Goal: Task Accomplishment & Management: Manage account settings

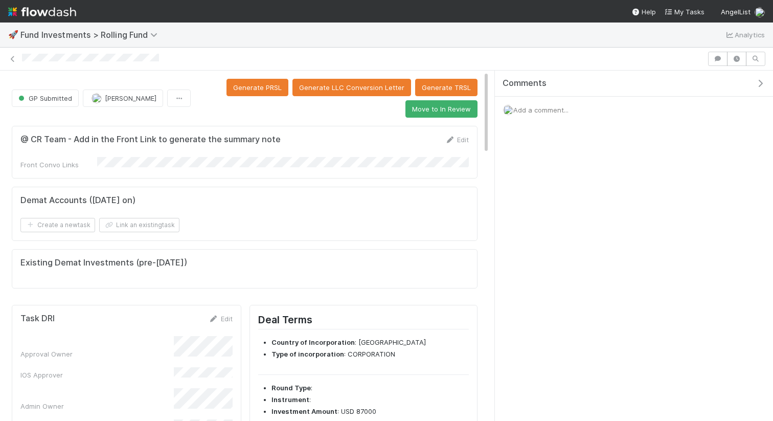
click at [762, 83] on icon "button" at bounding box center [760, 83] width 10 height 8
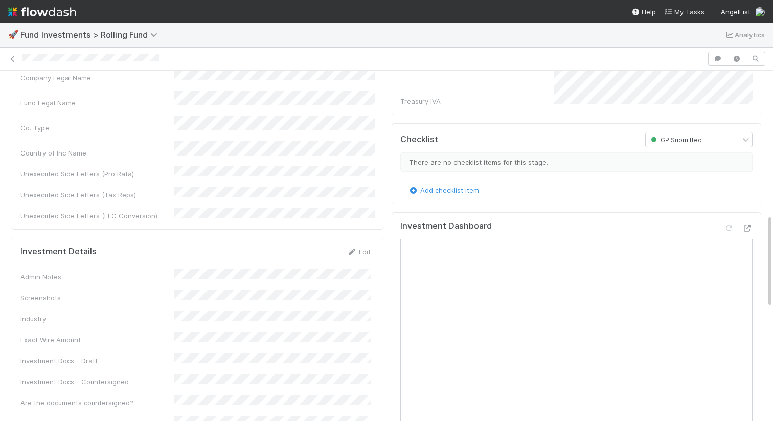
scroll to position [535, 0]
click at [762, 91] on div "Deal Terms Country of Incorporation : United States Type of incorporation : COR…" at bounding box center [577, 320] width 378 height 1152
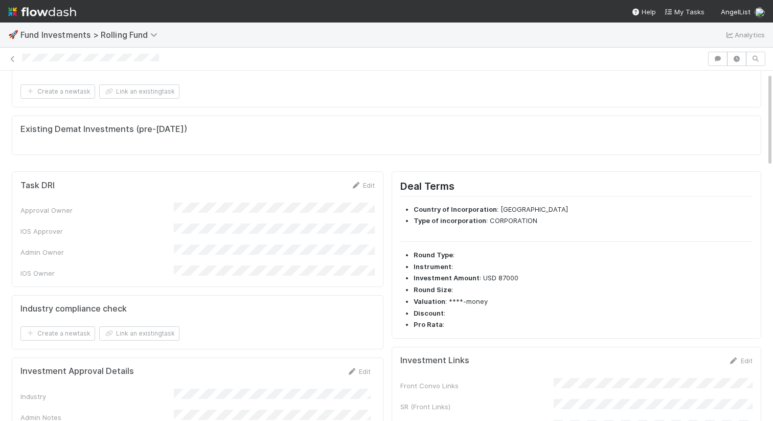
scroll to position [0, 0]
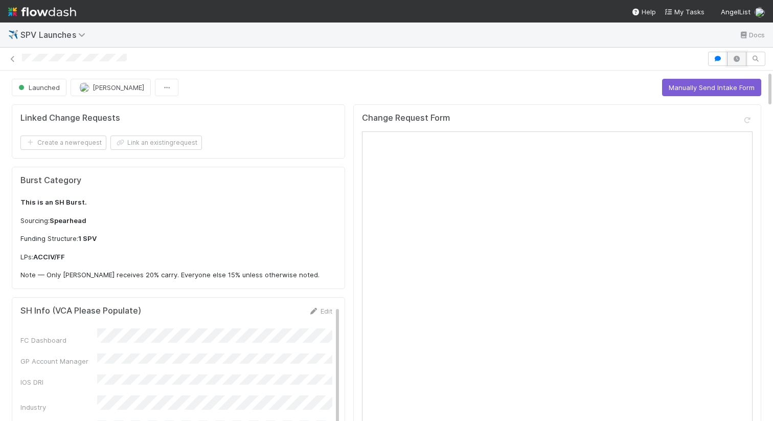
click at [733, 59] on icon "button" at bounding box center [737, 59] width 10 height 6
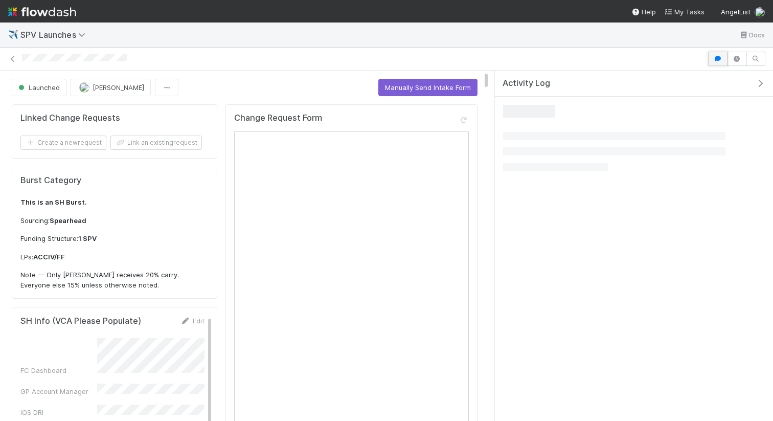
click at [710, 61] on button "button" at bounding box center [717, 59] width 19 height 14
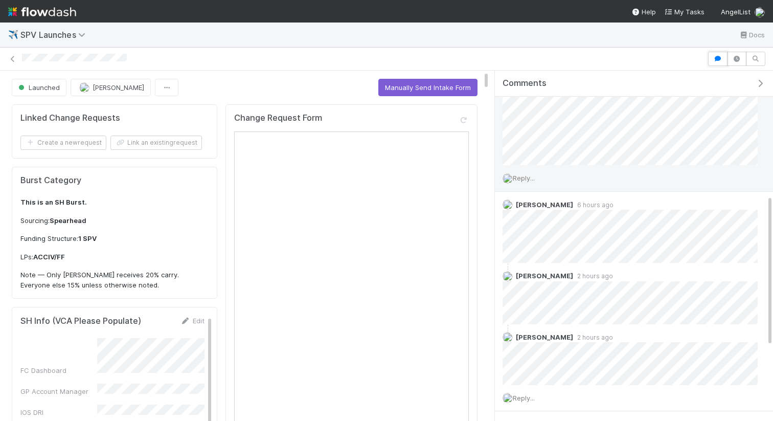
scroll to position [460, 0]
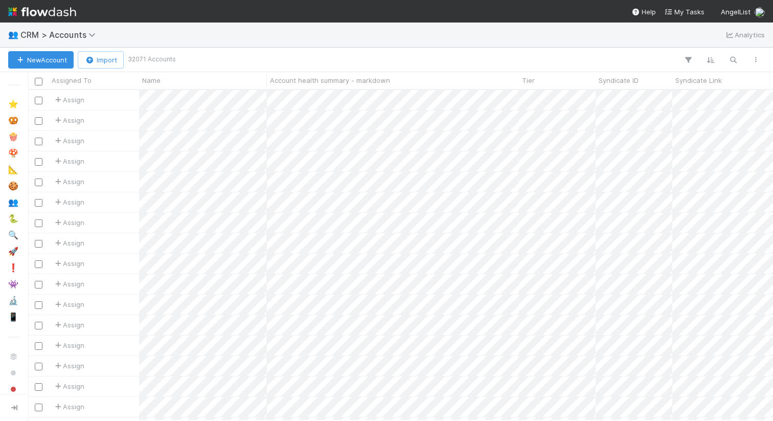
scroll to position [330, 745]
click at [732, 58] on icon "button" at bounding box center [733, 59] width 10 height 9
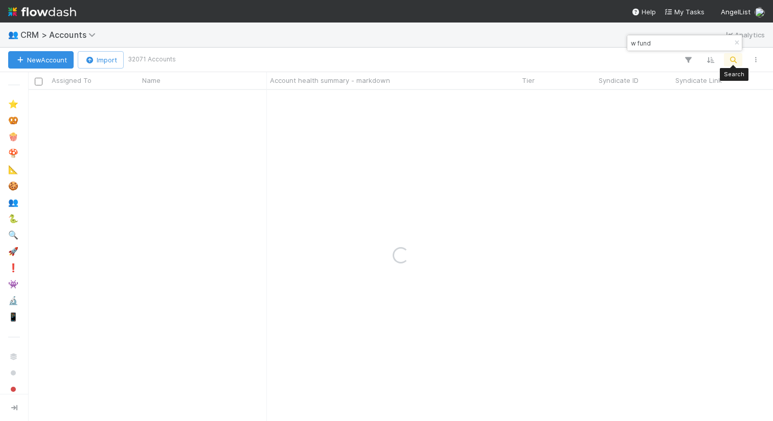
type input "w fund"
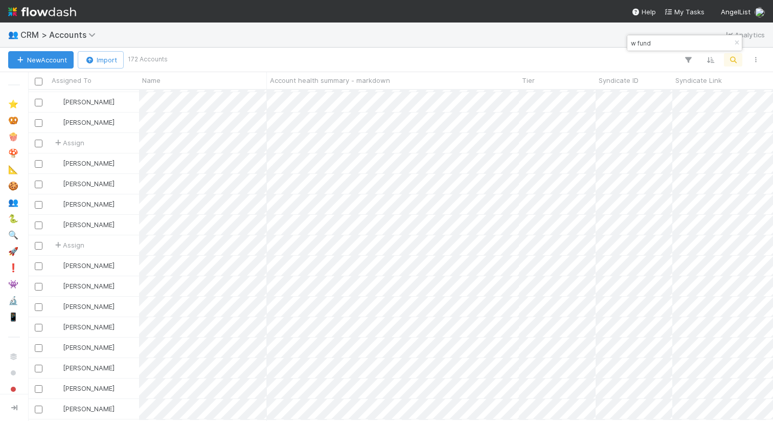
scroll to position [1715, 0]
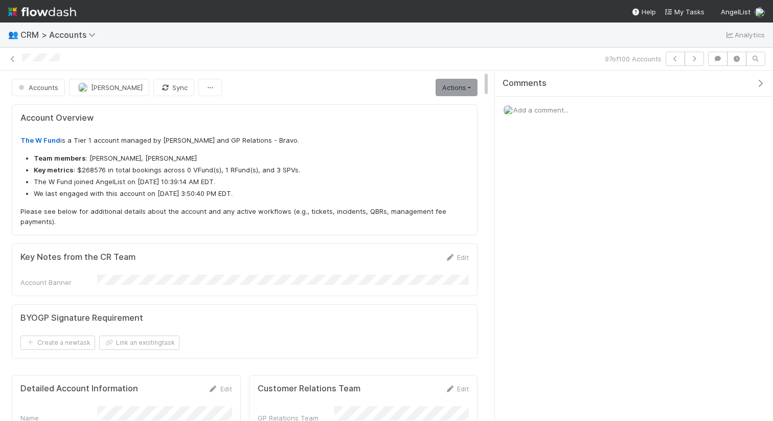
scroll to position [208, 207]
click at [760, 79] on icon "button" at bounding box center [760, 83] width 10 height 8
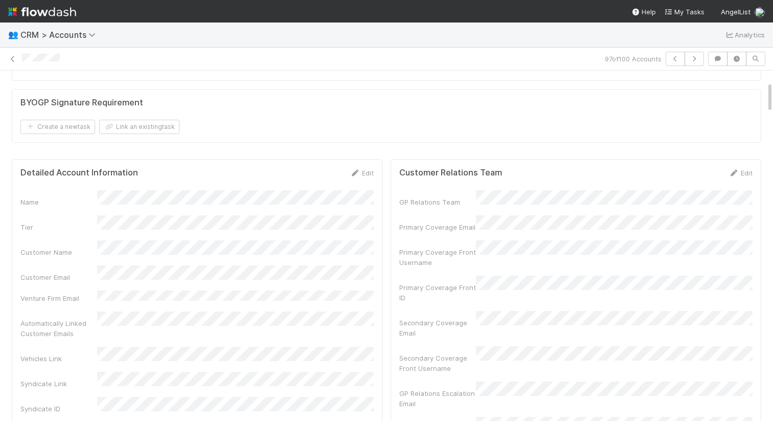
scroll to position [218, 0]
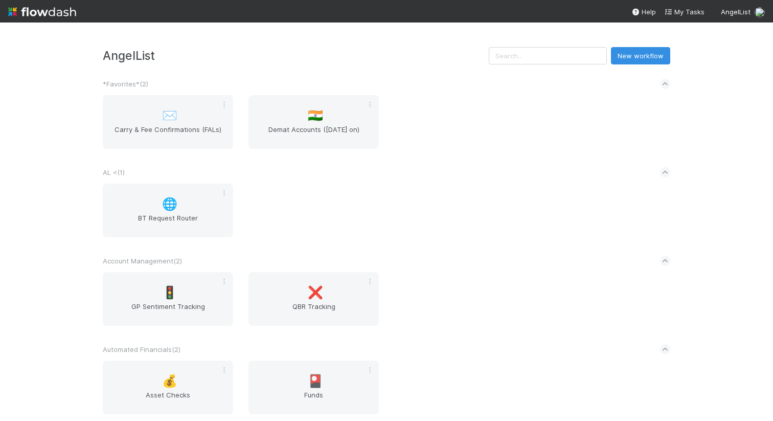
scroll to position [1717, 0]
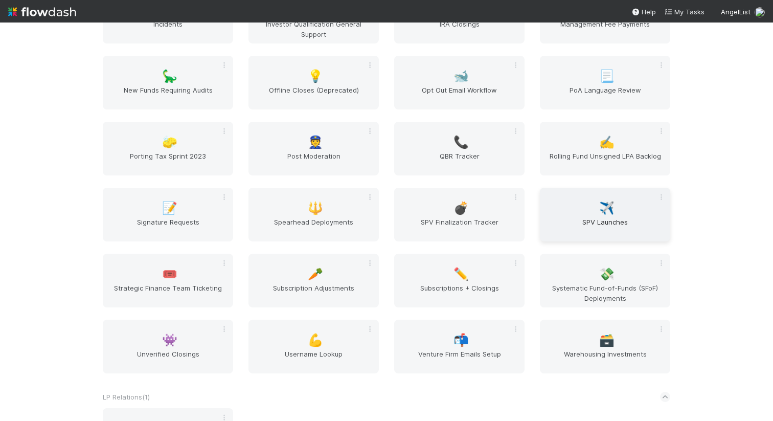
click at [635, 225] on span "SPV Launches" at bounding box center [605, 227] width 122 height 20
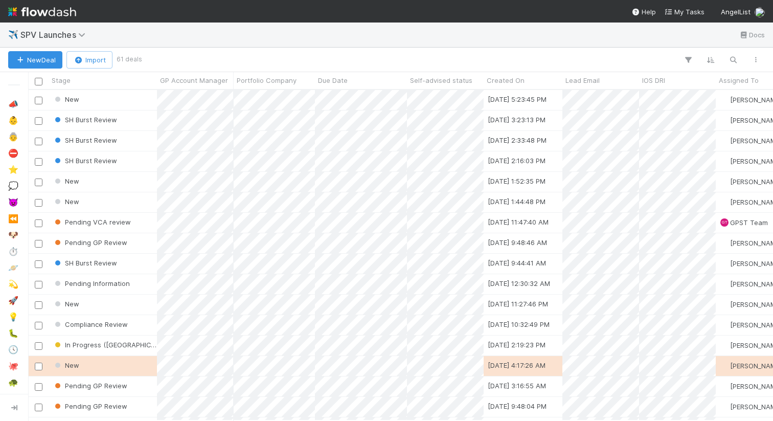
scroll to position [330, 745]
click at [731, 57] on icon "button" at bounding box center [733, 59] width 10 height 9
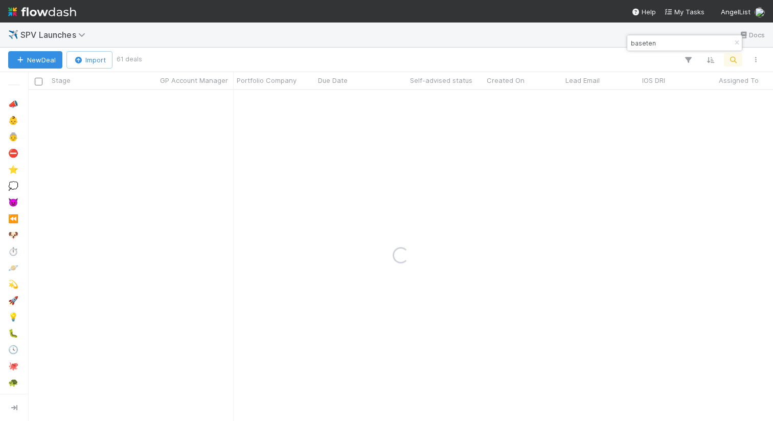
type input "baseten"
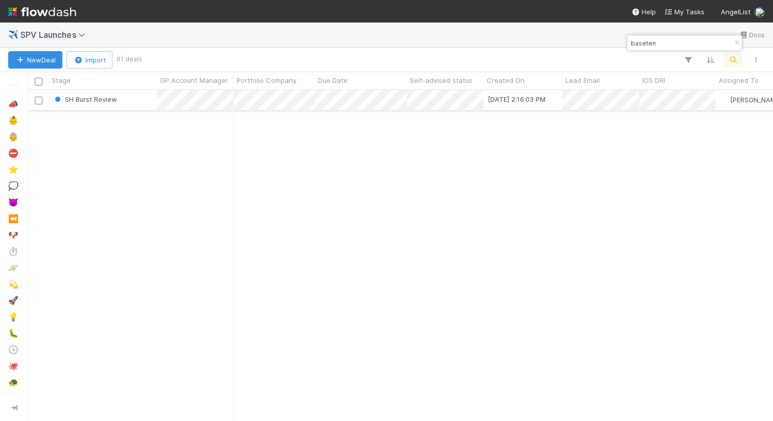
click at [142, 104] on div "SH Burst Review" at bounding box center [103, 100] width 108 height 20
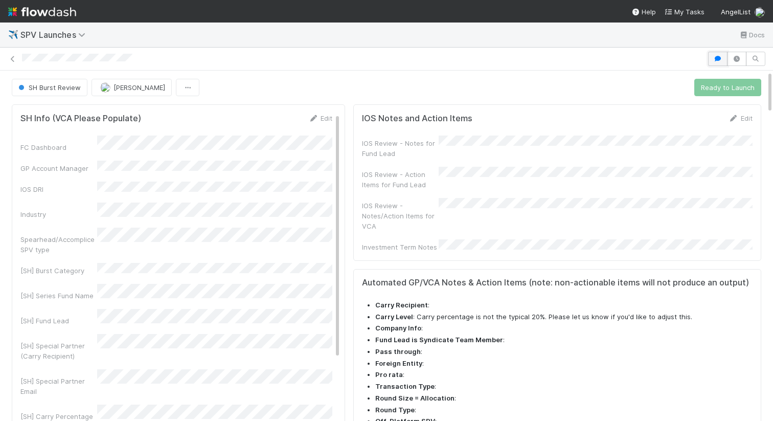
click at [717, 58] on icon "button" at bounding box center [718, 59] width 10 height 6
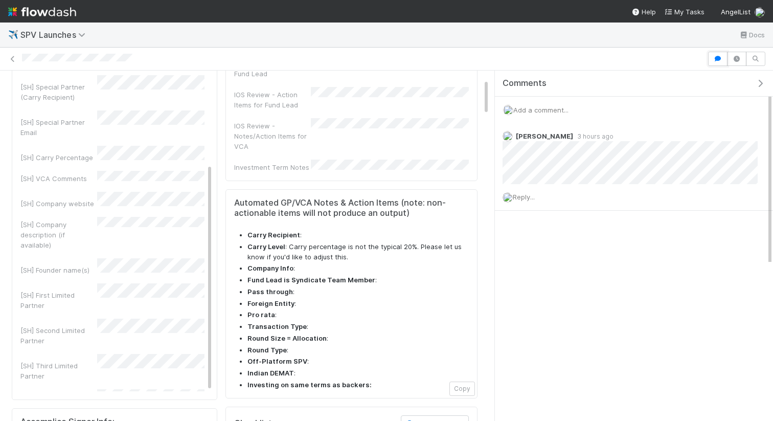
scroll to position [206, 0]
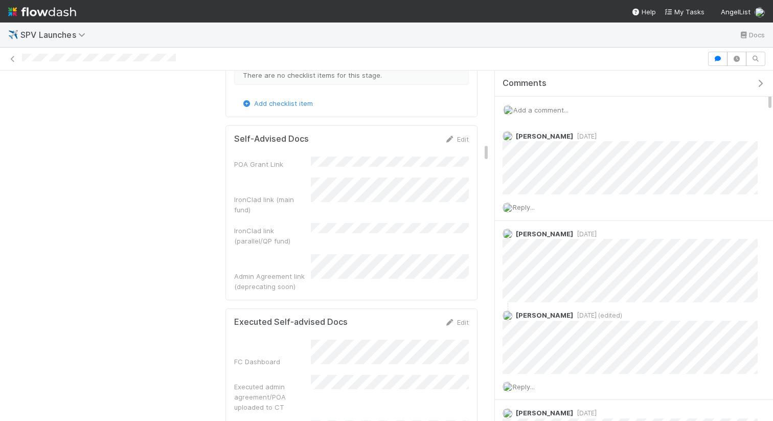
scroll to position [1759, 0]
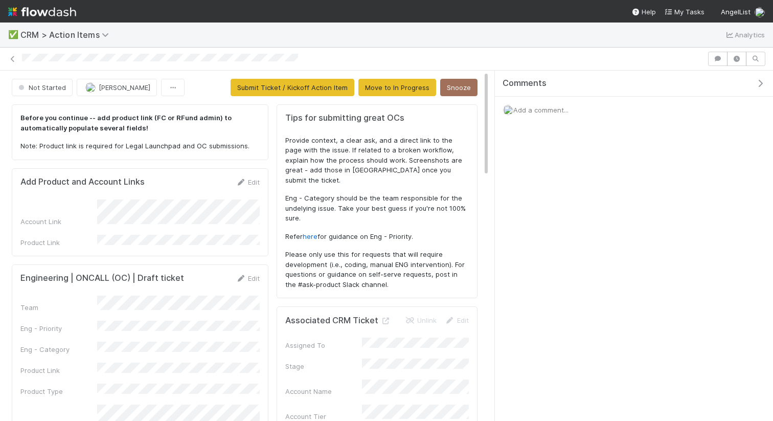
click at [758, 84] on icon "button" at bounding box center [760, 83] width 10 height 8
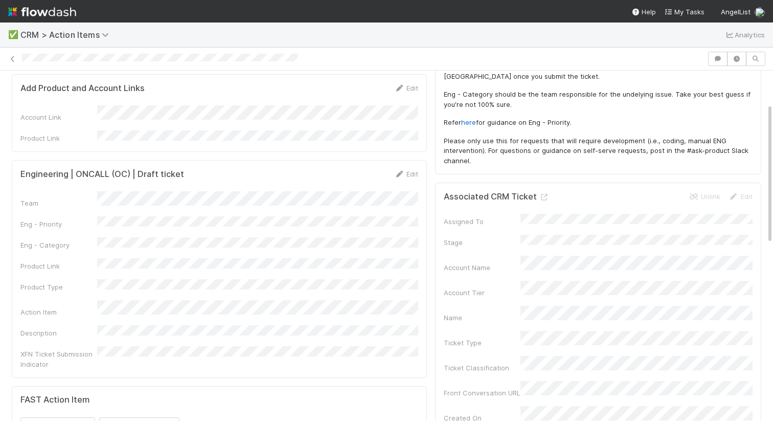
scroll to position [82, 0]
click at [406, 172] on link "Edit" at bounding box center [406, 176] width 24 height 8
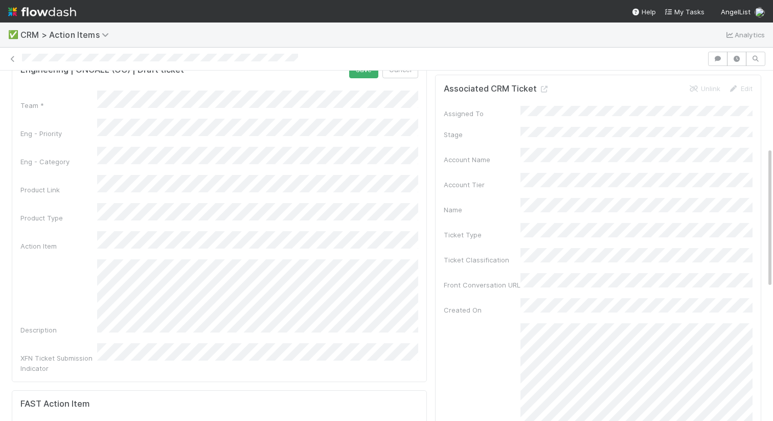
scroll to position [203, 0]
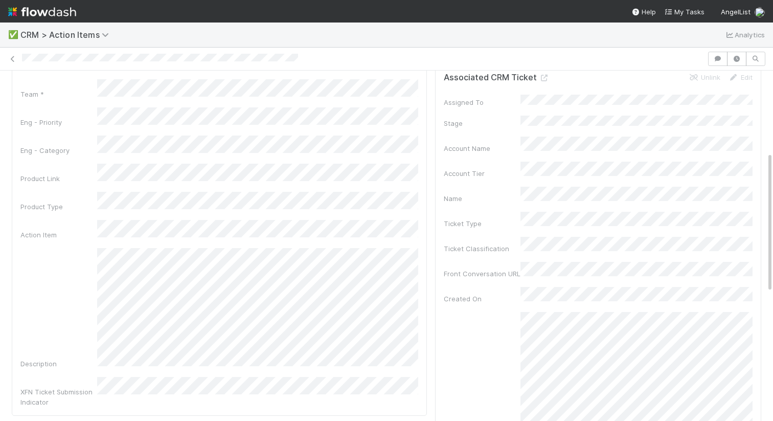
click at [72, 272] on div "Description" at bounding box center [219, 308] width 398 height 121
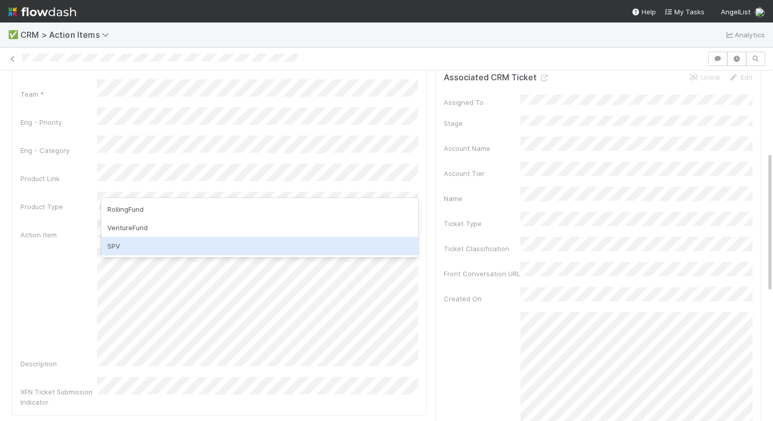
click at [152, 242] on div "SPV" at bounding box center [259, 246] width 317 height 18
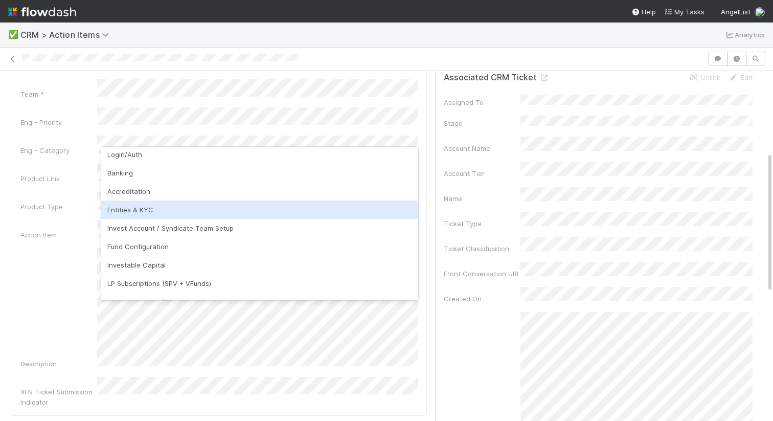
scroll to position [24, 0]
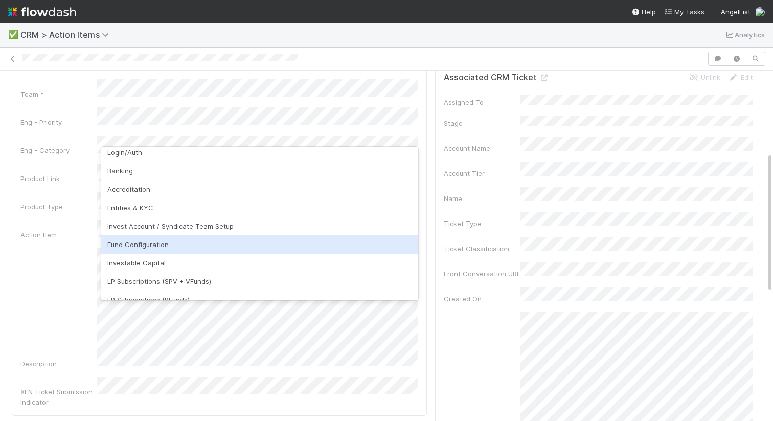
click at [140, 244] on div "Fund Configuration" at bounding box center [259, 244] width 317 height 18
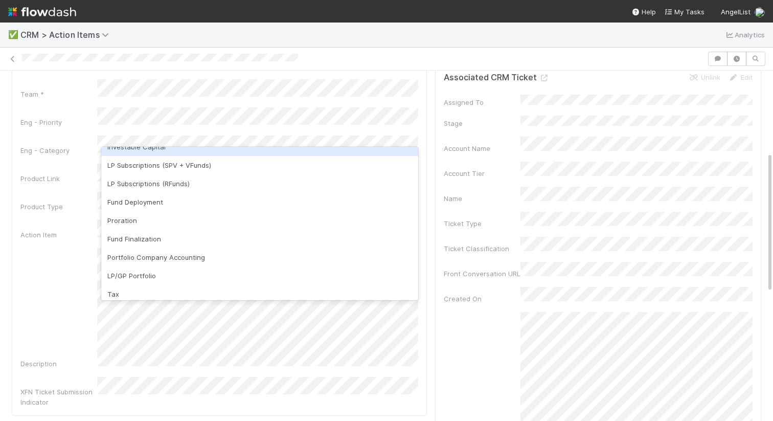
scroll to position [142, 0]
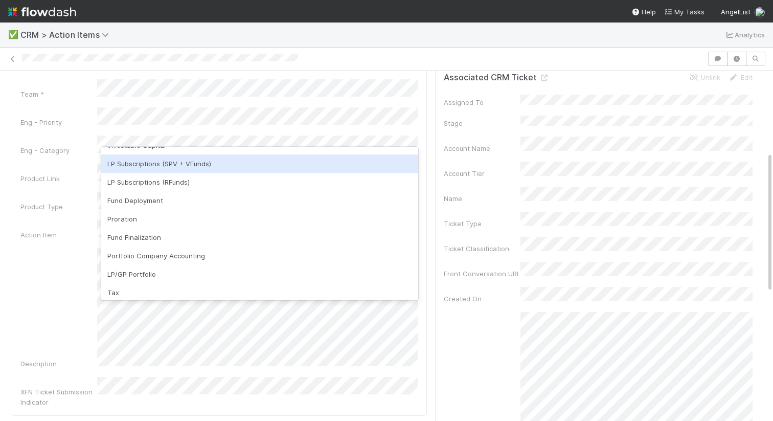
click at [168, 165] on div "LP Subscriptions (SPV + VFunds)" at bounding box center [259, 163] width 317 height 18
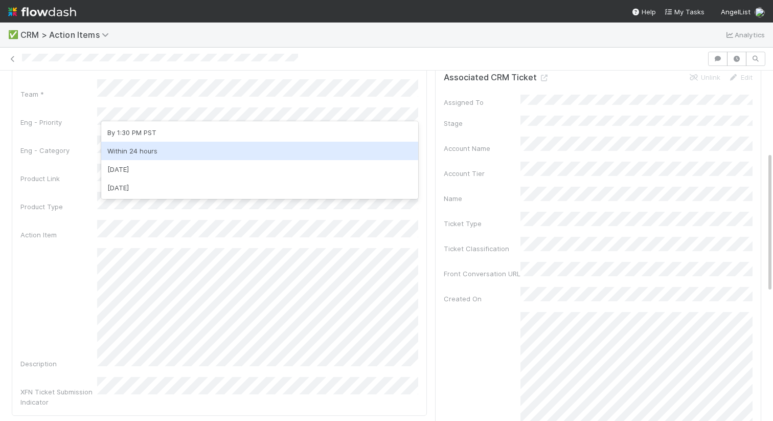
click at [147, 151] on div "Within 24 hours" at bounding box center [259, 151] width 317 height 18
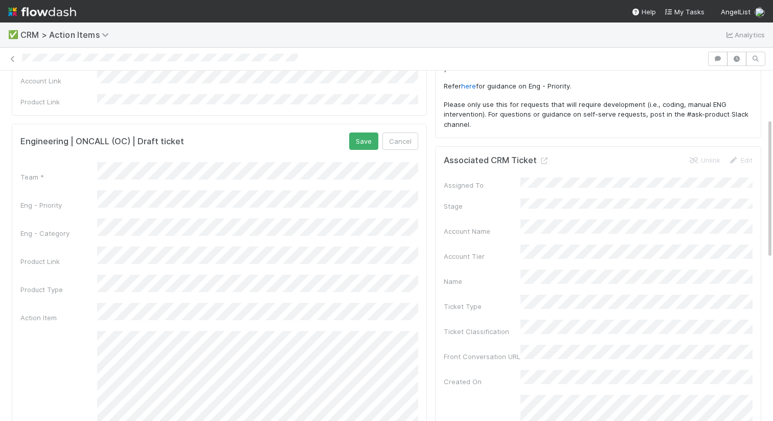
scroll to position [119, 0]
click at [24, 349] on div "Description" at bounding box center [219, 392] width 398 height 121
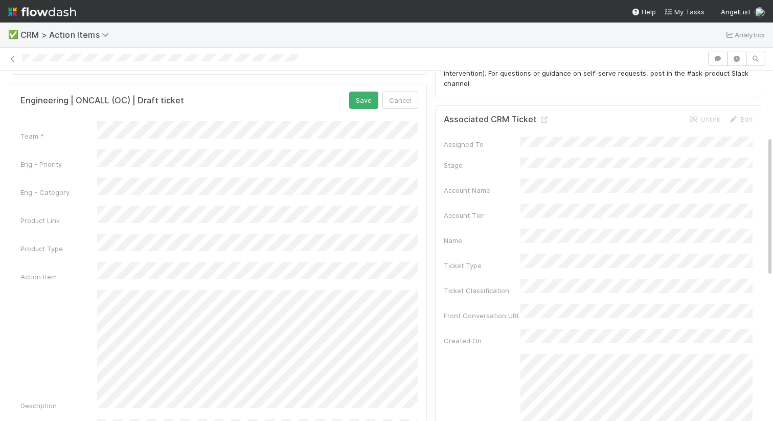
scroll to position [153, 0]
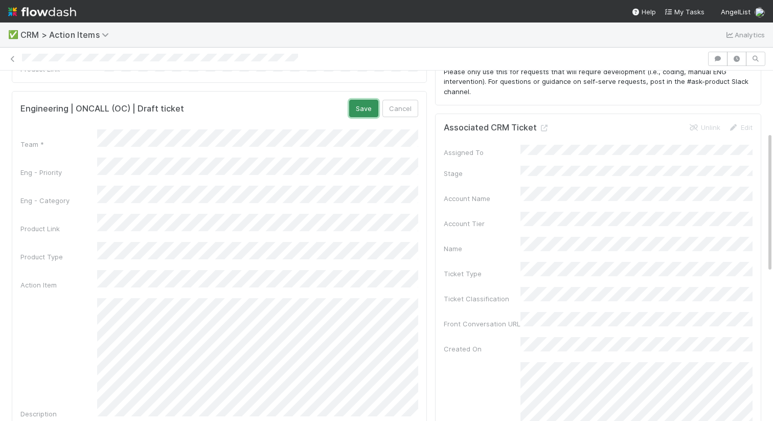
click at [362, 101] on button "Save" at bounding box center [363, 108] width 29 height 17
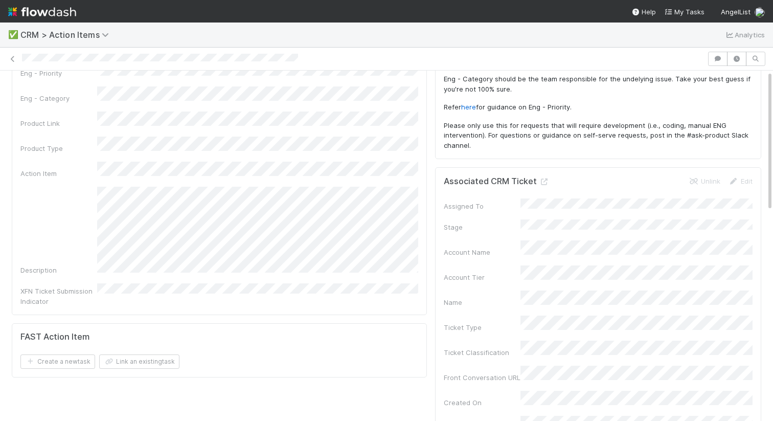
scroll to position [0, 0]
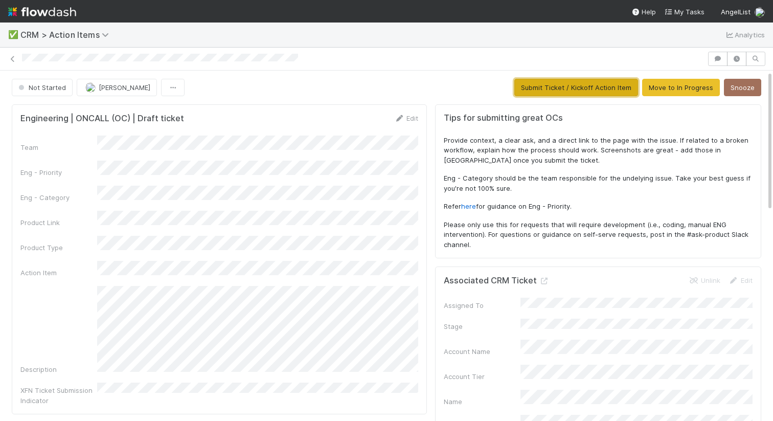
click at [562, 88] on button "Submit Ticket / Kickoff Action Item" at bounding box center [576, 87] width 124 height 17
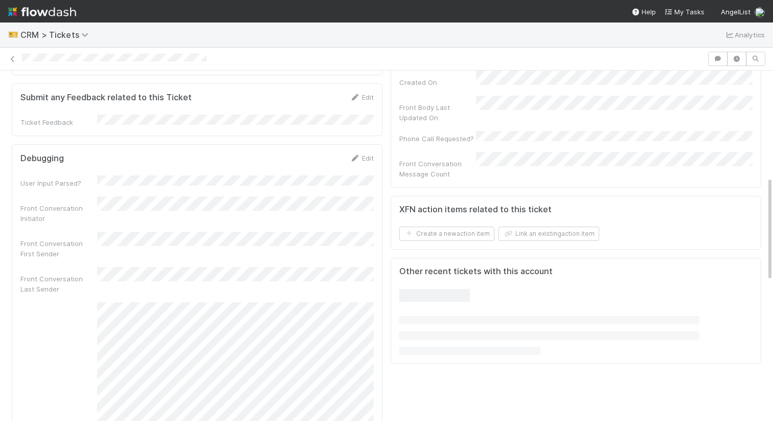
scroll to position [353, 0]
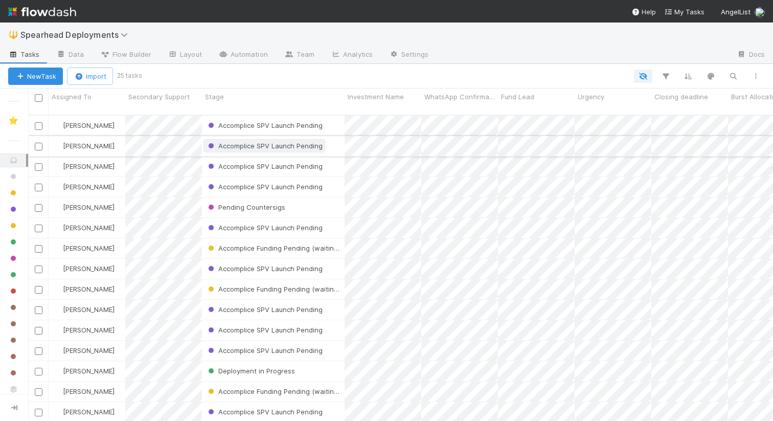
scroll to position [314, 745]
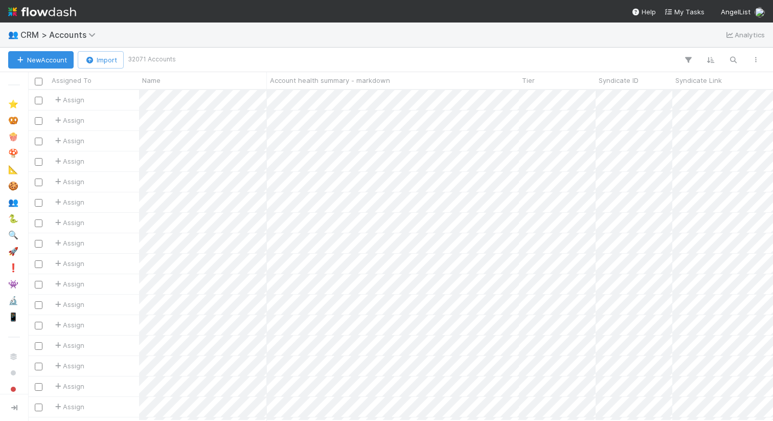
scroll to position [330, 745]
click at [740, 60] on button "button" at bounding box center [733, 59] width 18 height 13
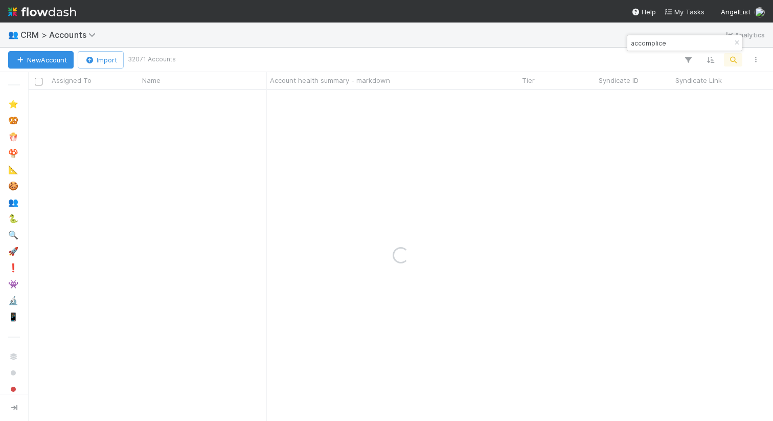
click at [384, 52] on div "New Account Import 32071 Accounts" at bounding box center [386, 60] width 773 height 25
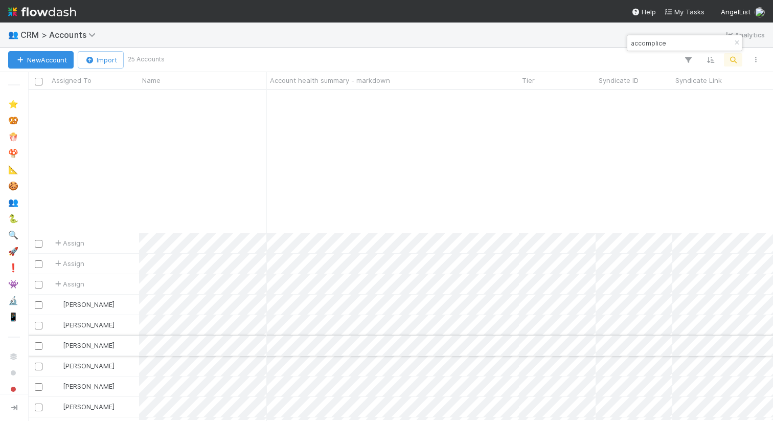
scroll to position [181, 0]
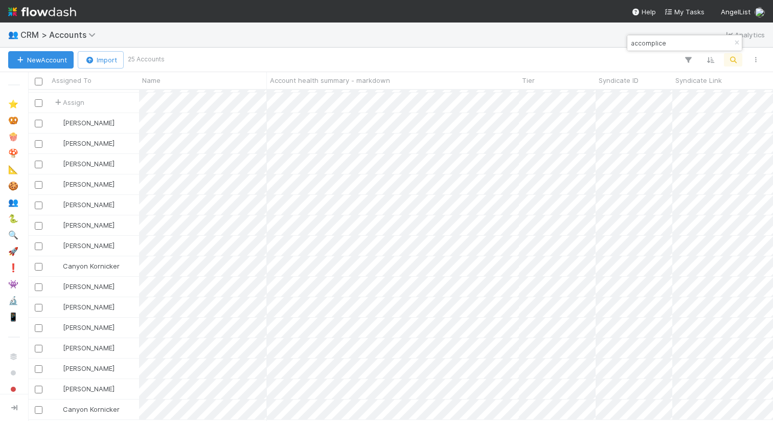
click at [690, 41] on input "accomplice" at bounding box center [680, 43] width 102 height 12
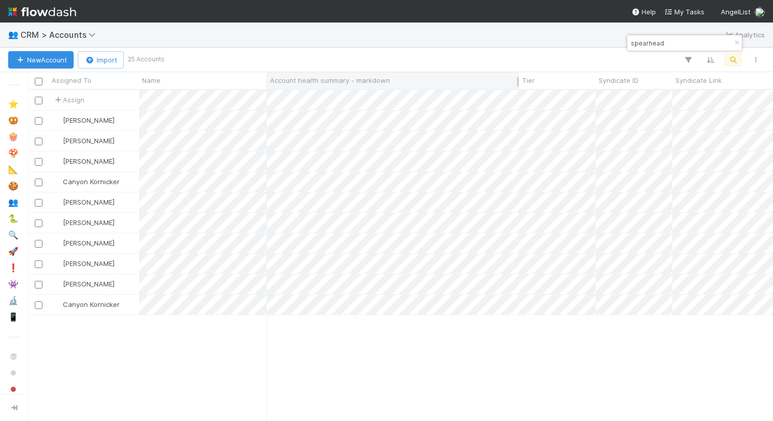
scroll to position [330, 745]
type input "spearhead"
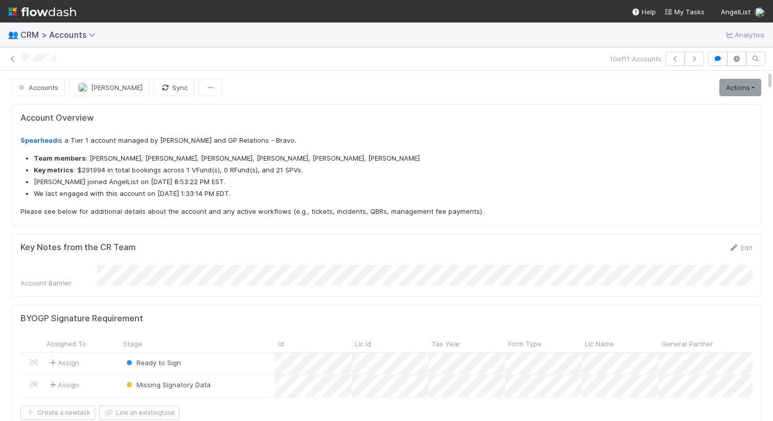
scroll to position [208, 349]
click at [717, 58] on icon "button" at bounding box center [718, 59] width 10 height 6
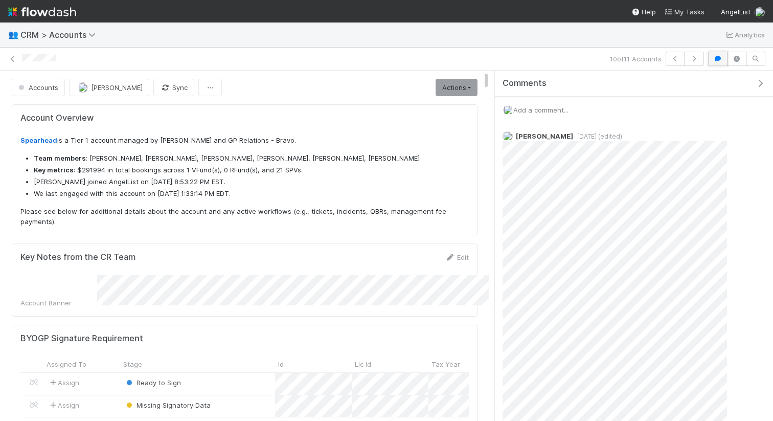
scroll to position [1, 1]
click at [762, 82] on icon "button" at bounding box center [760, 83] width 10 height 8
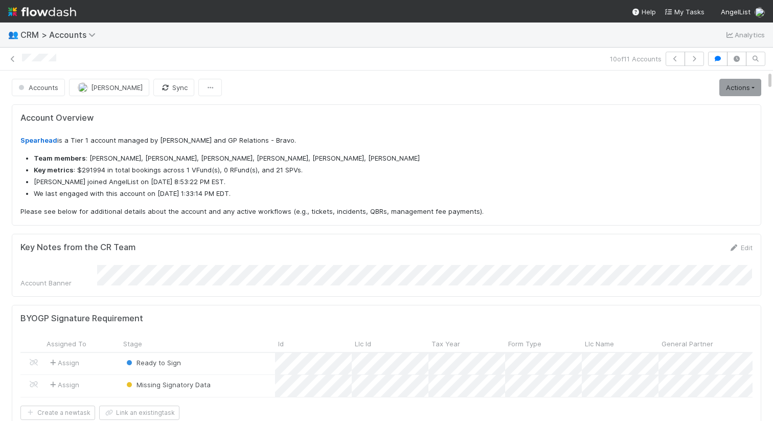
scroll to position [208, 349]
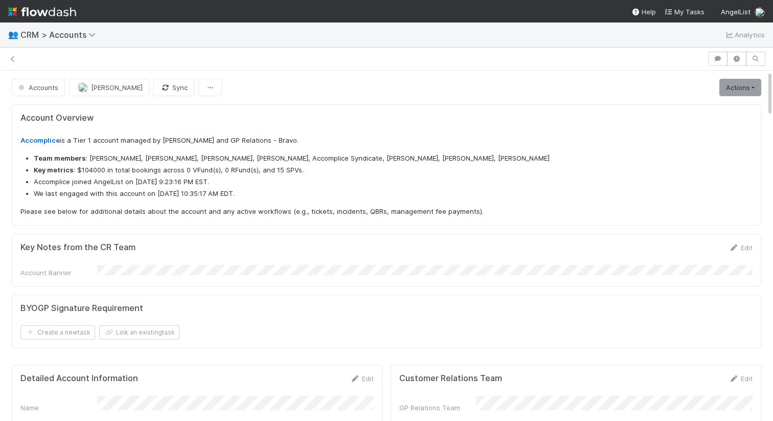
scroll to position [208, 349]
click at [720, 61] on icon "button" at bounding box center [718, 59] width 10 height 6
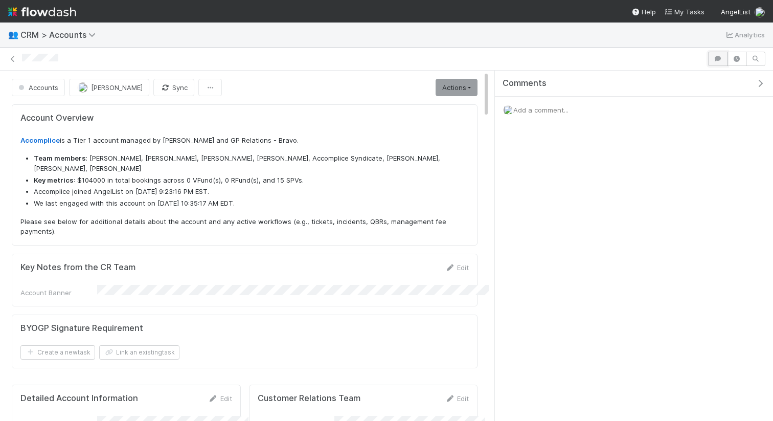
scroll to position [1, 1]
click at [720, 62] on button "button" at bounding box center [717, 59] width 19 height 14
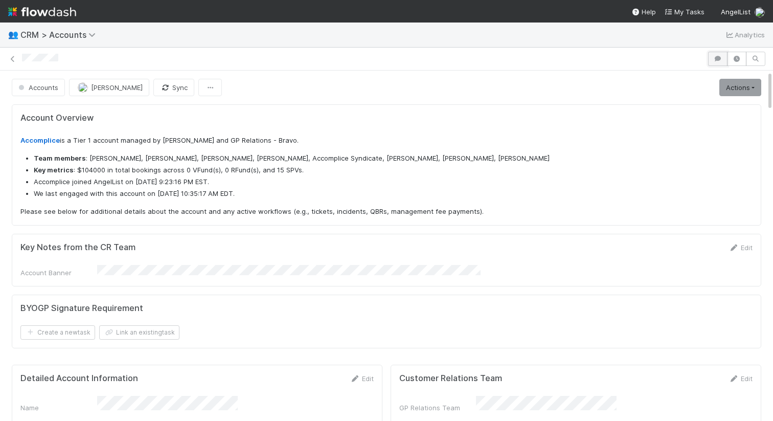
scroll to position [208, 349]
